Goal: Task Accomplishment & Management: Manage account settings

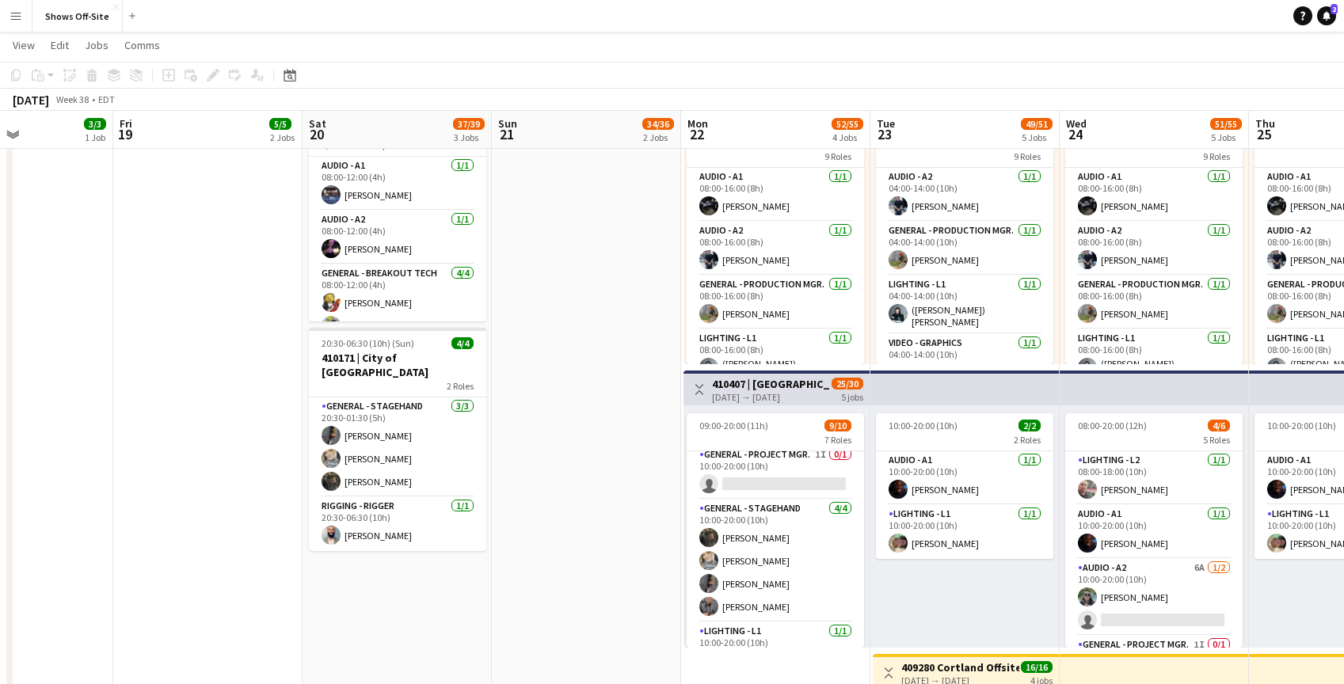
scroll to position [168, 0]
click at [787, 474] on app-card-role "General - Project Mgr. 1I 0/1 10:00-20:00 (10h) single-neutral-actions" at bounding box center [775, 472] width 177 height 54
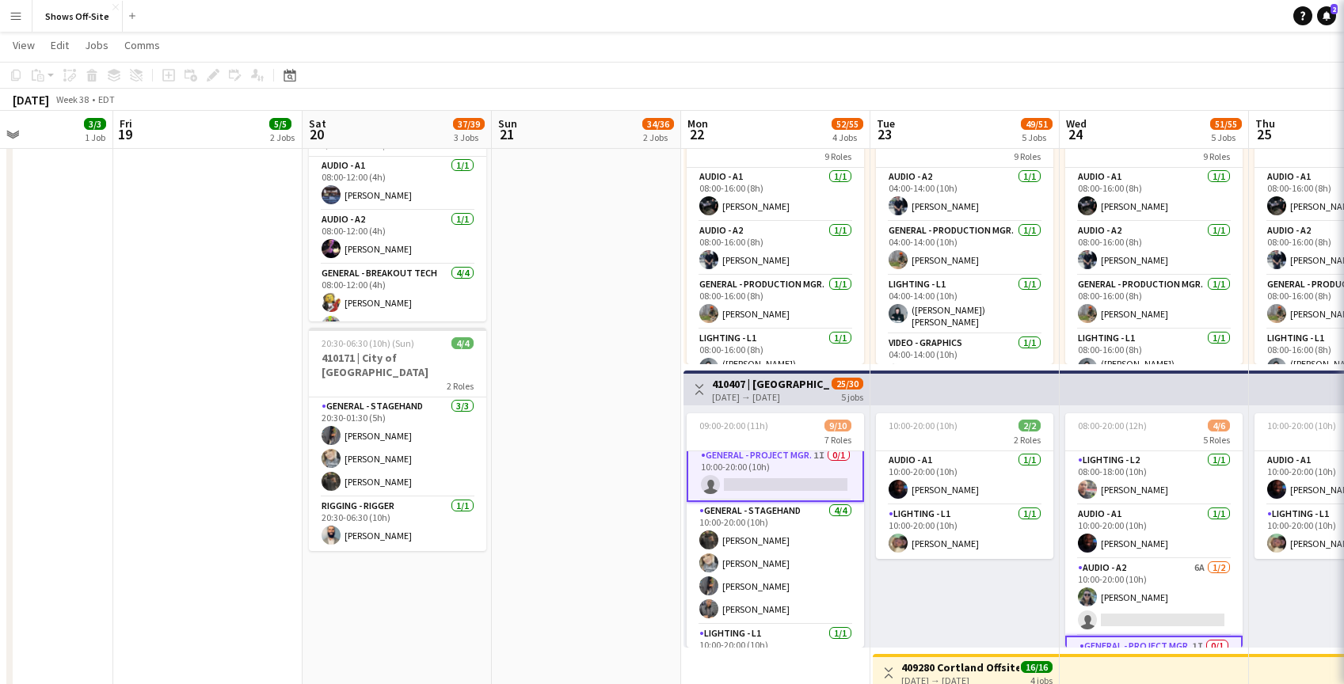
scroll to position [170, 0]
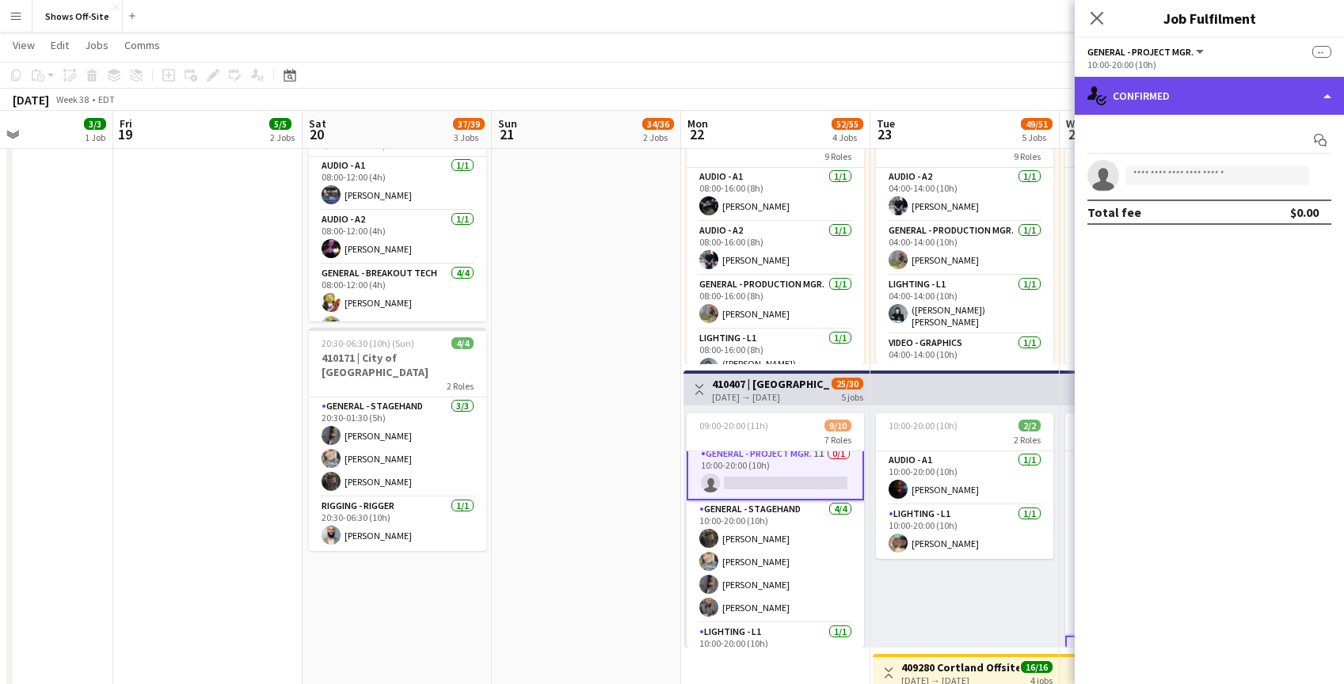
click at [1332, 92] on div "single-neutral-actions-check-2 Confirmed" at bounding box center [1209, 96] width 269 height 38
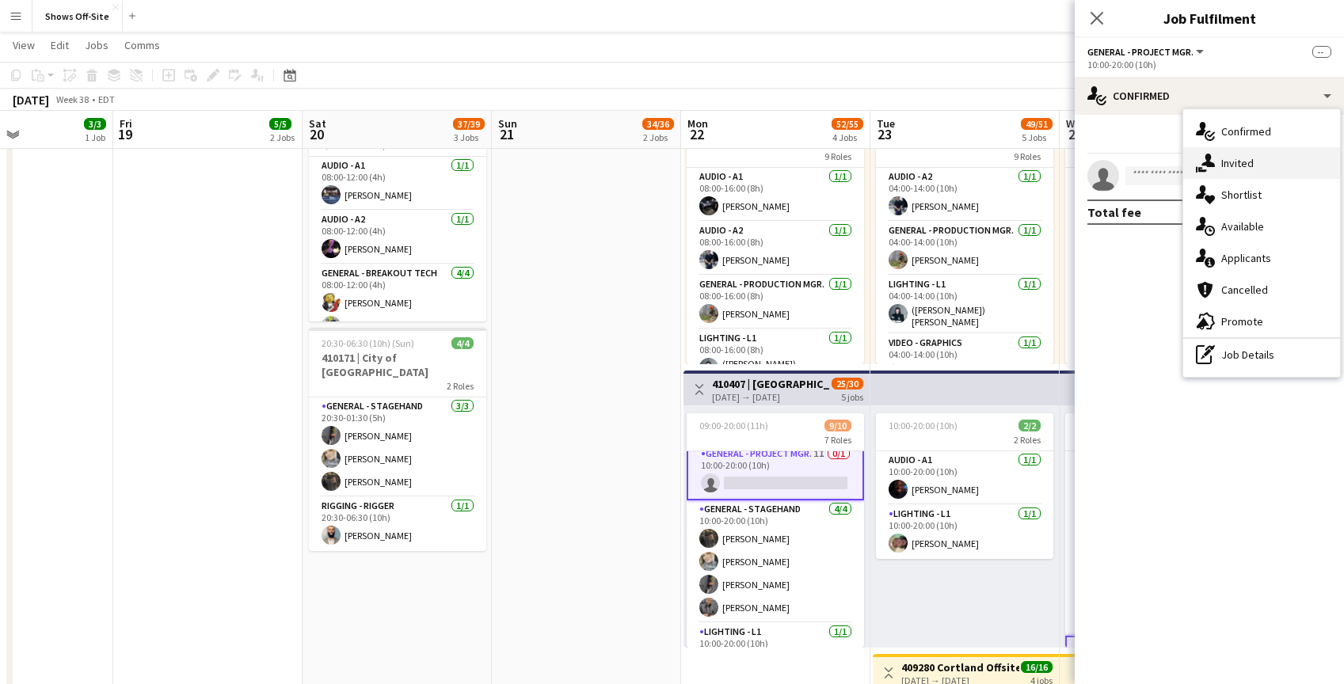
click at [1256, 160] on div "single-neutral-actions-share-1 Invited" at bounding box center [1262, 163] width 157 height 32
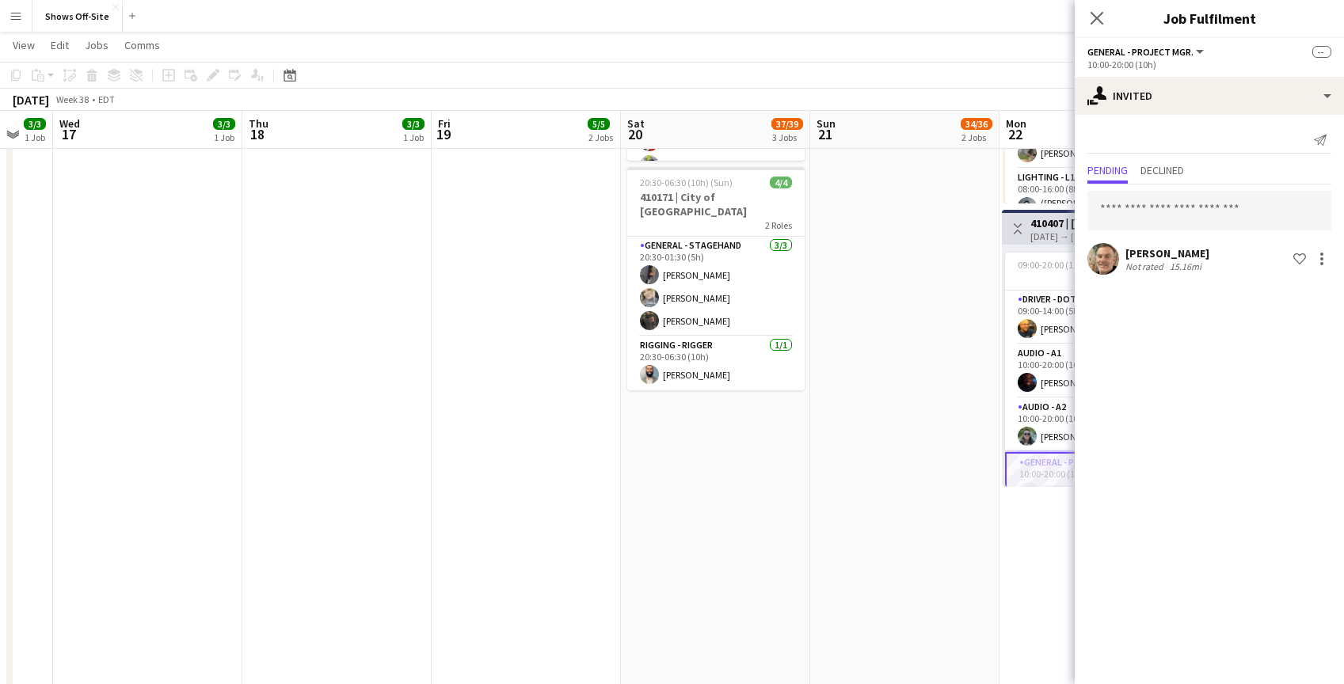
scroll to position [0, 501]
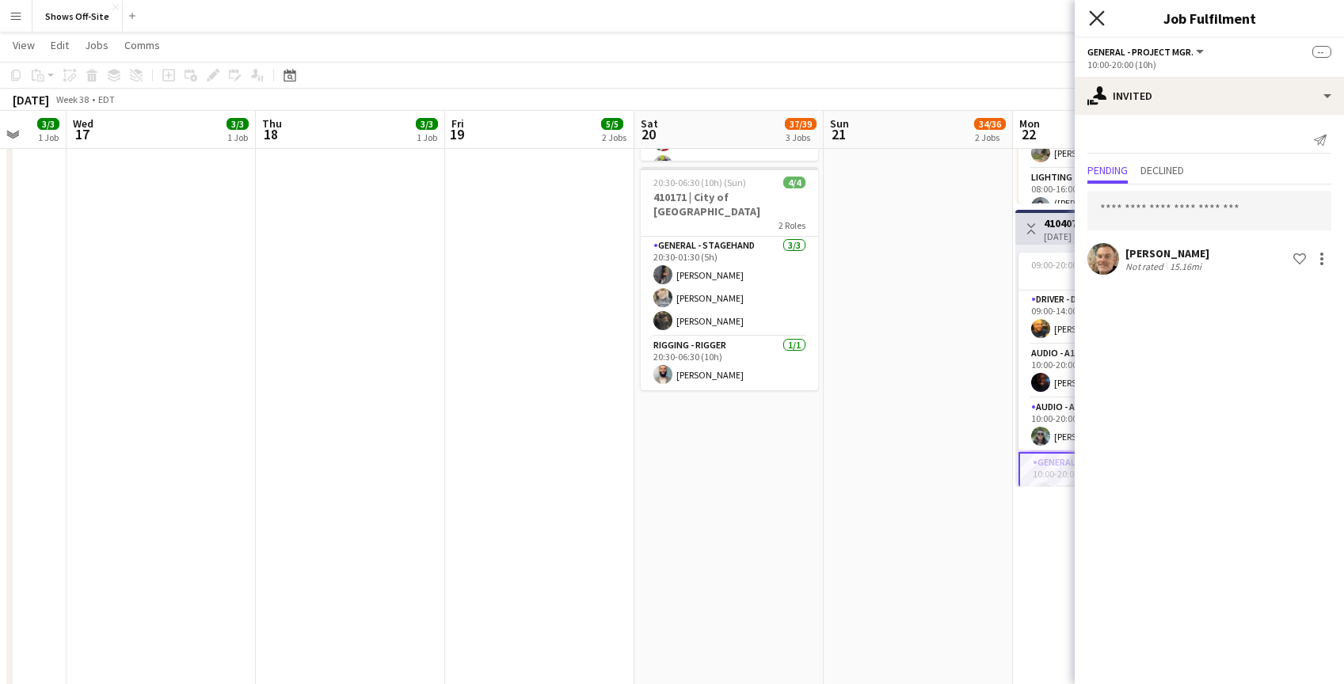
click at [1096, 17] on icon at bounding box center [1096, 17] width 15 height 15
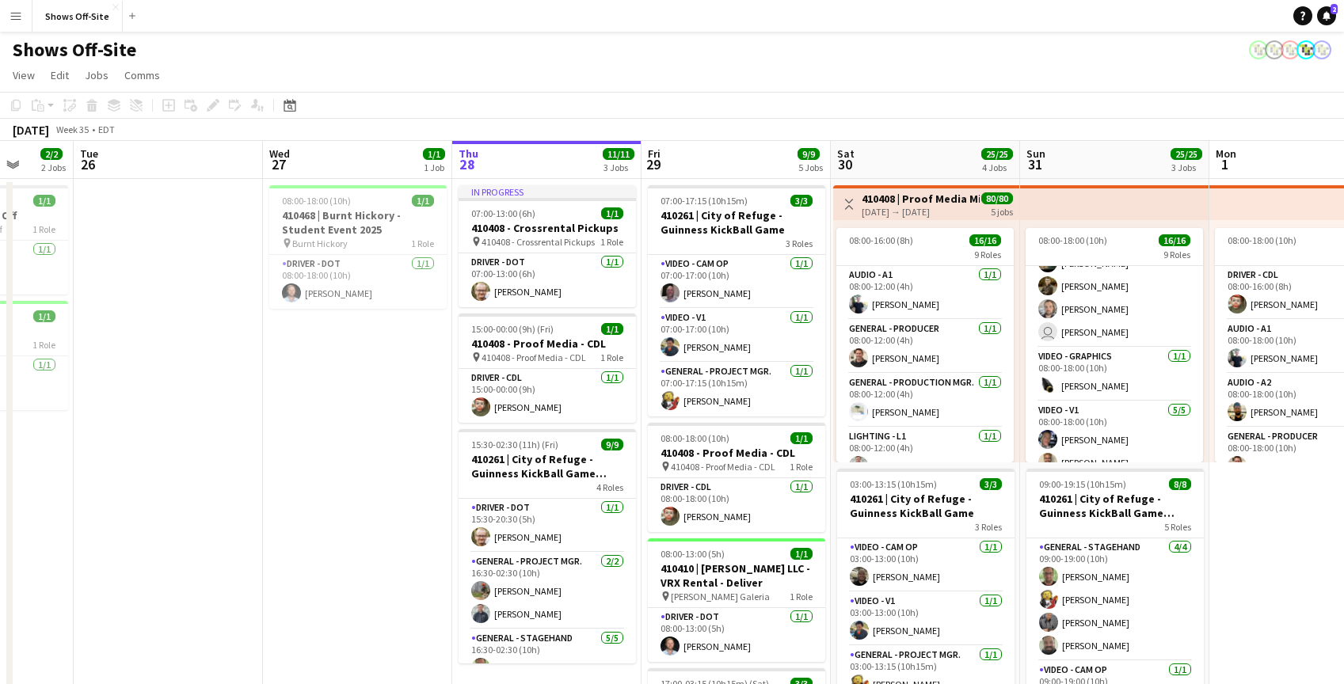
scroll to position [449, 0]
